Goal: Information Seeking & Learning: Learn about a topic

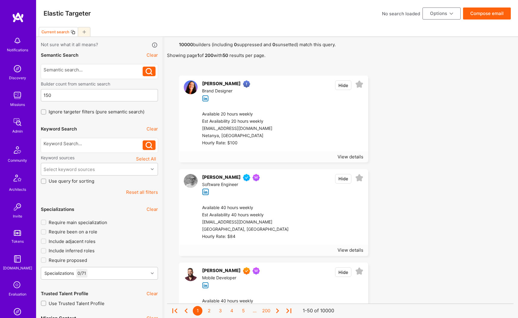
click at [15, 121] on img at bounding box center [17, 122] width 12 height 12
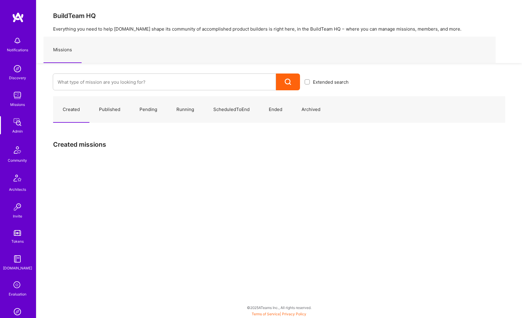
click at [117, 110] on link "Published" at bounding box center [109, 110] width 41 height 26
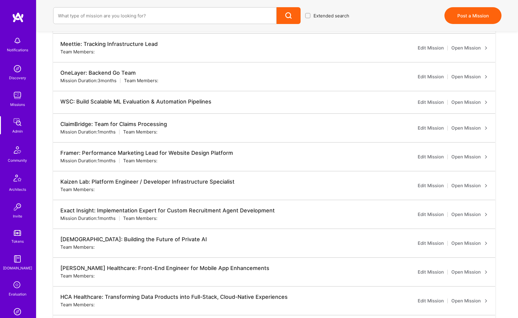
scroll to position [883, 0]
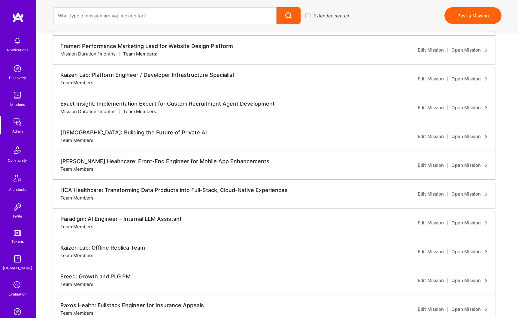
click at [458, 195] on link "Open Mission" at bounding box center [469, 194] width 37 height 7
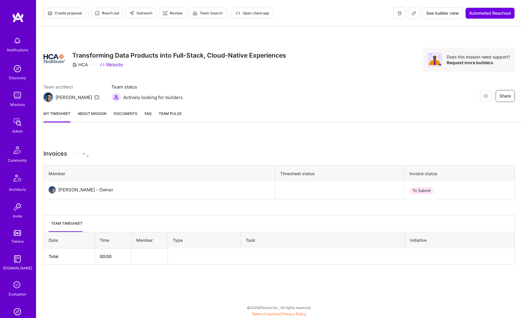
click at [99, 115] on link "About Mission" at bounding box center [92, 116] width 29 height 12
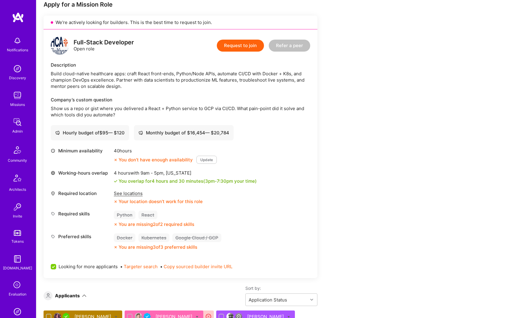
scroll to position [295, 0]
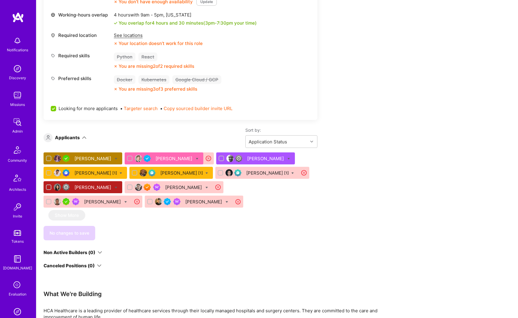
click at [82, 157] on div "[PERSON_NAME]" at bounding box center [93, 159] width 38 height 6
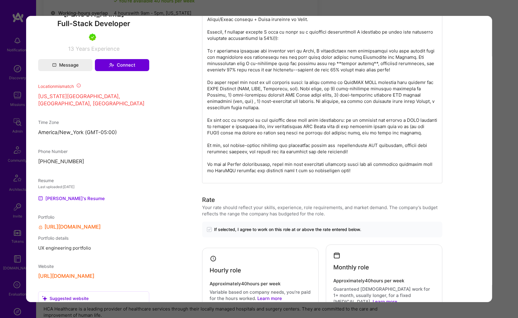
scroll to position [599, 0]
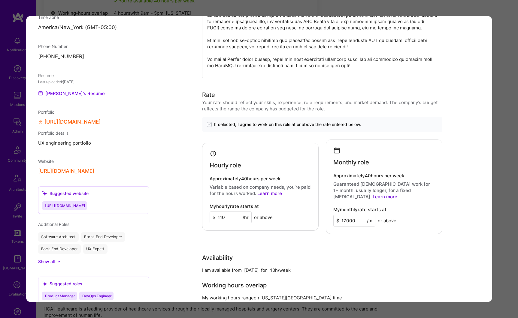
click at [392, 194] on link "Learn more" at bounding box center [385, 197] width 25 height 6
